Goal: Task Accomplishment & Management: Manage account settings

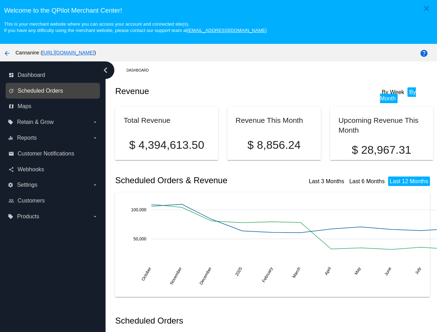
click at [60, 92] on span "Scheduled Orders" at bounding box center [40, 91] width 45 height 6
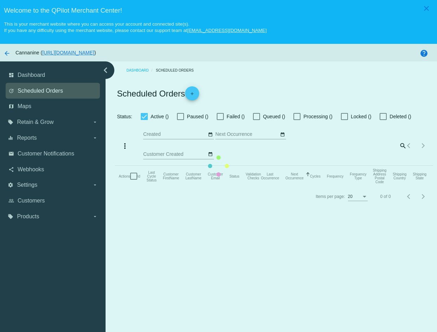
checkbox input "true"
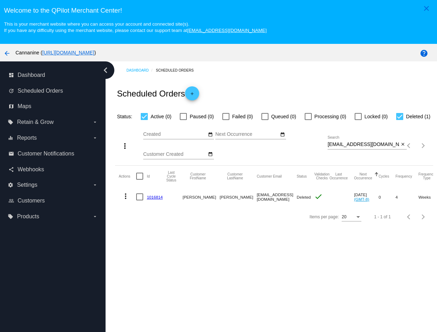
click at [93, 254] on div "dashboard Dashboard update Scheduled Orders map Maps local_offer Retain & Grow …" at bounding box center [52, 210] width 105 height 297
click at [363, 266] on div "Dashboard Scheduled Orders Scheduled Orders add Status: Active (0) Paused (0) F…" at bounding box center [270, 210] width 331 height 297
click at [329, 285] on div "Dashboard Scheduled Orders Scheduled Orders add Status: Active (0) Paused (0) F…" at bounding box center [270, 210] width 331 height 297
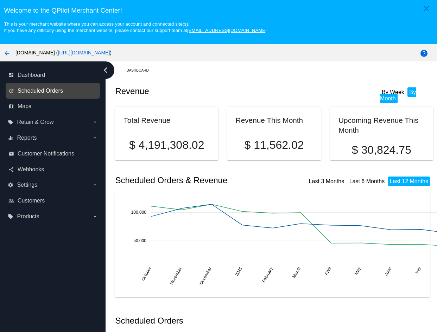
click at [49, 92] on span "Scheduled Orders" at bounding box center [40, 91] width 45 height 6
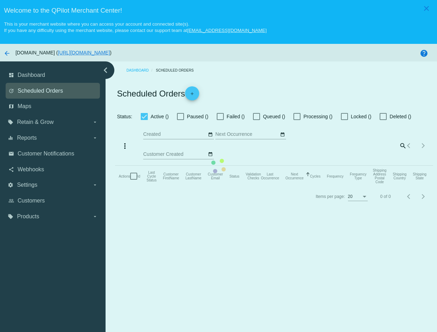
checkbox input "true"
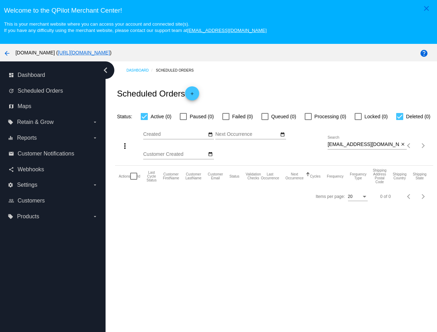
click at [359, 148] on input "[EMAIL_ADDRESS][DOMAIN_NAME]" at bounding box center [363, 145] width 72 height 6
paste input "alvislori@gmail"
click at [342, 74] on div "Dashboard Scheduled Orders" at bounding box center [279, 70] width 306 height 11
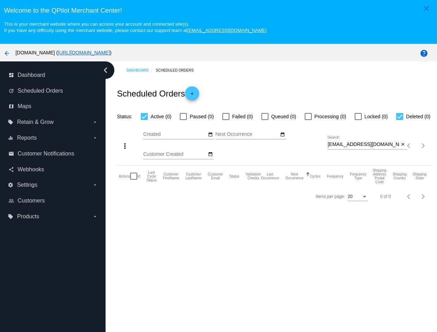
click at [363, 265] on div "Dashboard Scheduled Orders Scheduled Orders add Status: Active (0) Paused (0) F…" at bounding box center [270, 210] width 331 height 297
click at [371, 148] on input "alvislori@gmail.com" at bounding box center [363, 145] width 72 height 6
paste input "slchandler@y"
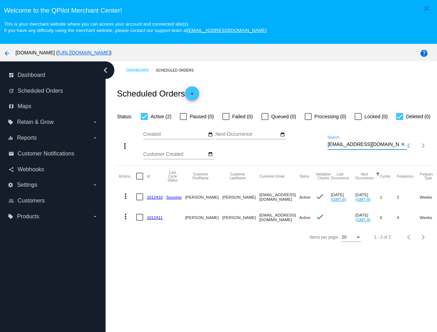
type input "slchandler@ymail.com"
click at [127, 201] on mat-icon "more_vert" at bounding box center [125, 196] width 8 height 8
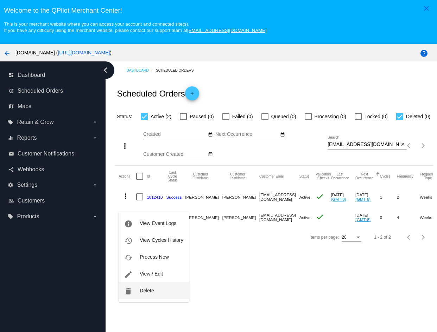
click at [133, 292] on button "delete Delete" at bounding box center [153, 291] width 70 height 17
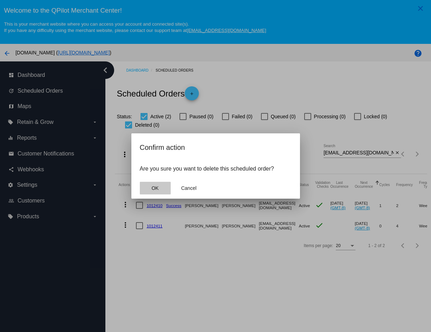
click at [157, 191] on span "OK" at bounding box center [154, 189] width 7 height 6
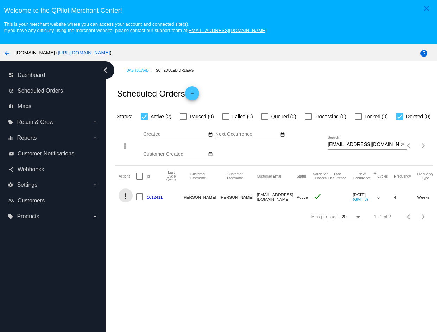
click at [126, 201] on mat-icon "more_vert" at bounding box center [125, 196] width 8 height 8
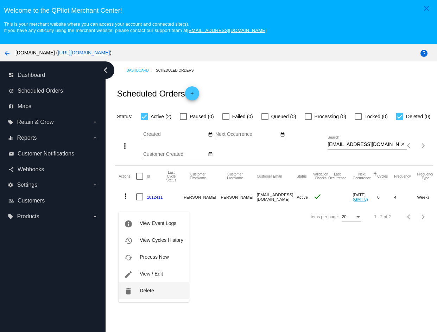
click at [143, 292] on span "Delete" at bounding box center [147, 291] width 14 height 6
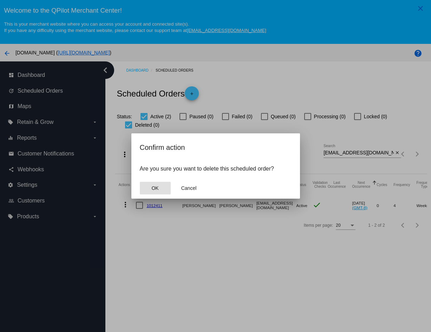
click at [158, 189] on span "OK" at bounding box center [154, 189] width 7 height 6
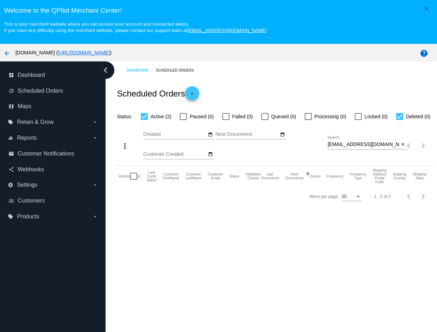
click at [359, 258] on div "Dashboard Scheduled Orders Scheduled Orders add Status: Active (2) Paused (0) F…" at bounding box center [270, 210] width 331 height 297
click at [349, 258] on div "Dashboard Scheduled Orders Scheduled Orders add Status: Active (2) Paused (0) F…" at bounding box center [270, 210] width 331 height 297
click at [370, 148] on input "slchandler@ymail.com" at bounding box center [363, 145] width 72 height 6
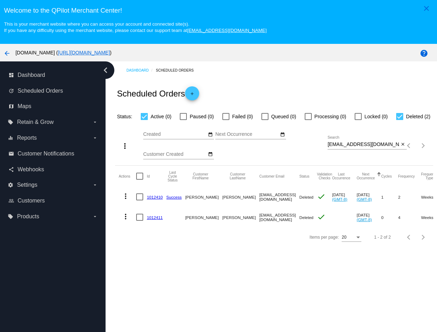
click at [364, 287] on div "Dashboard Scheduled Orders Scheduled Orders add Status: Active (0) Paused (0) F…" at bounding box center [270, 210] width 331 height 297
click at [370, 296] on div "Dashboard Scheduled Orders Scheduled Orders add Status: Active (0) Paused (0) F…" at bounding box center [270, 210] width 331 height 297
click at [366, 289] on div "Dashboard Scheduled Orders Scheduled Orders add Status: Active (0) Paused (0) F…" at bounding box center [270, 210] width 331 height 297
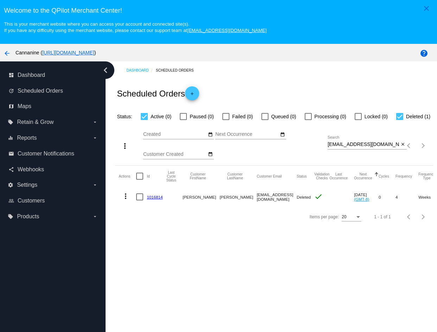
click at [372, 294] on div "Dashboard Scheduled Orders Scheduled Orders add Status: Active (0) Paused (0) F…" at bounding box center [270, 210] width 331 height 297
